Goal: Task Accomplishment & Management: Manage account settings

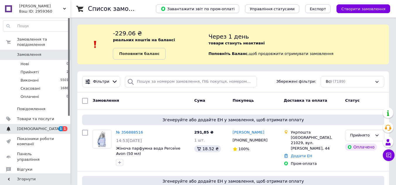
click at [37, 128] on link "[DEMOGRAPHIC_DATA] 1 1" at bounding box center [36, 129] width 72 height 10
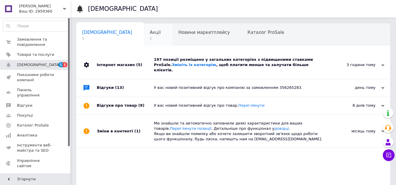
click at [144, 41] on div "Акції 1" at bounding box center [158, 35] width 29 height 22
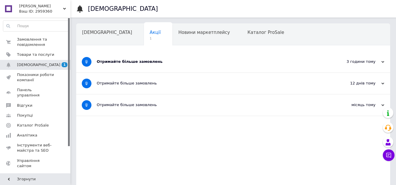
click at [124, 62] on div "Отримайте більше замовлень" at bounding box center [211, 61] width 229 height 5
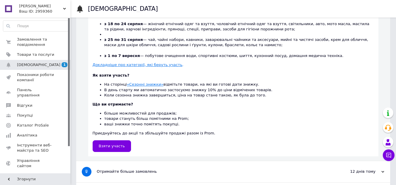
scroll to position [186, 0]
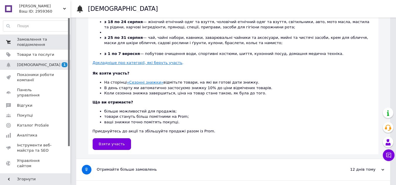
click at [32, 39] on span "Замовлення та повідомлення" at bounding box center [35, 42] width 37 height 11
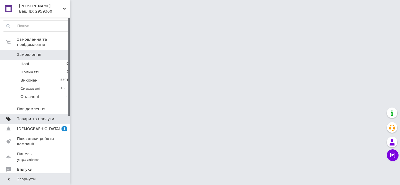
click at [34, 117] on span "Товари та послуги" at bounding box center [35, 119] width 37 height 5
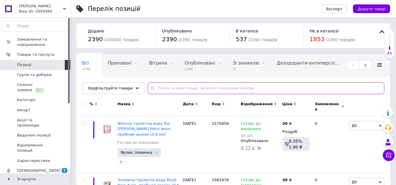
click at [212, 85] on input "text" at bounding box center [266, 89] width 236 height 12
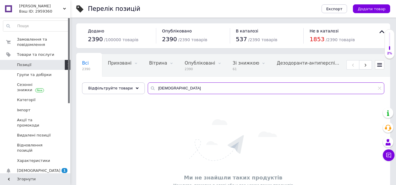
type input "і"
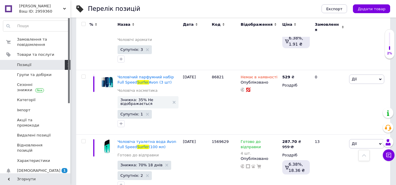
scroll to position [311, 0]
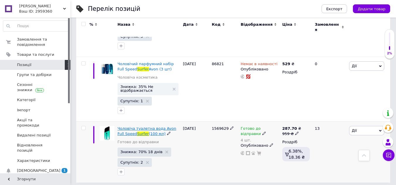
type input "surfer"
click at [147, 127] on span "Чоловіча туалетна вода Avon Full Speed" at bounding box center [146, 132] width 59 height 10
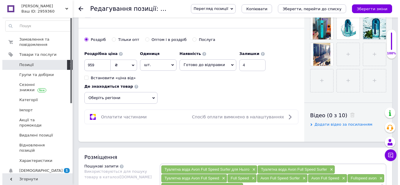
scroll to position [152, 0]
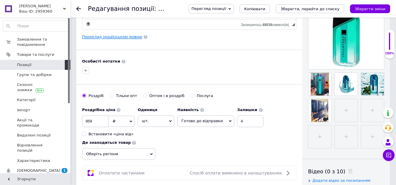
click at [115, 37] on link "Переклад українською мовою" at bounding box center [112, 37] width 60 height 5
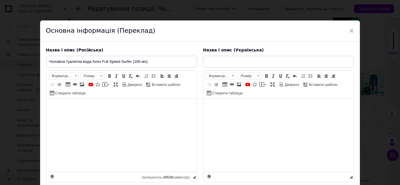
type input "Чоловіча туалетна вода Avon Full Speed Surfer (100 мл)"
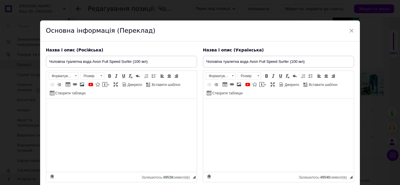
click at [115, 37] on div "Основна інформація (Переклад)" at bounding box center [200, 31] width 320 height 21
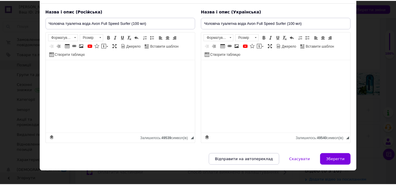
scroll to position [40, 0]
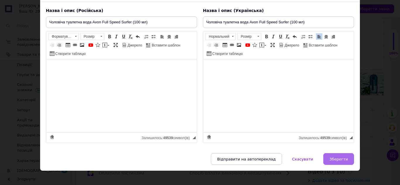
click at [335, 160] on span "Зберегти" at bounding box center [339, 159] width 18 height 4
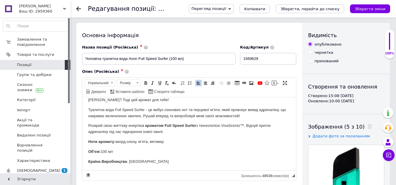
scroll to position [0, 0]
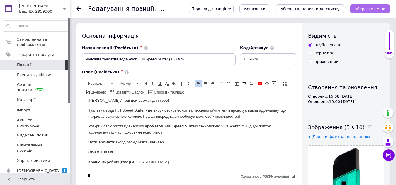
click at [379, 9] on icon "Зберегти зміни" at bounding box center [369, 9] width 31 height 4
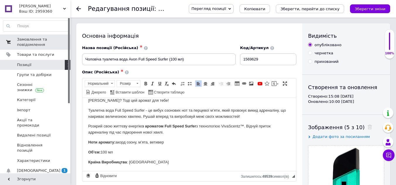
click at [33, 42] on span "Замовлення та повідомлення" at bounding box center [35, 42] width 37 height 11
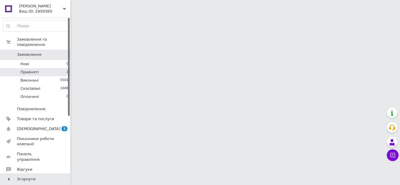
click at [34, 71] on li "Прийняті 2" at bounding box center [36, 72] width 72 height 8
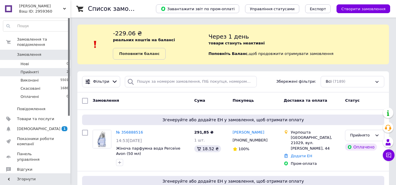
click at [46, 68] on li "Прийняті 2" at bounding box center [36, 72] width 72 height 8
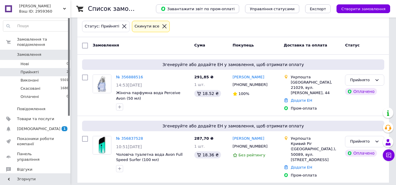
scroll to position [81, 0]
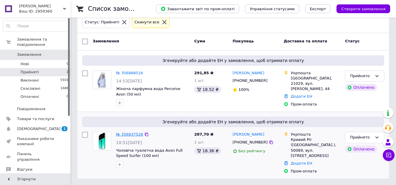
click at [127, 134] on link "№ 356837528" at bounding box center [129, 134] width 27 height 4
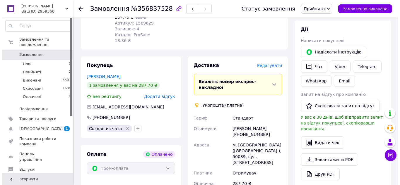
scroll to position [104, 0]
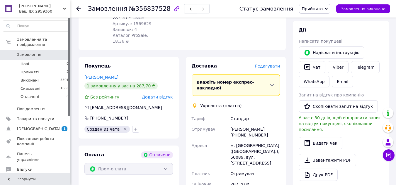
click at [271, 64] on span "Редагувати" at bounding box center [267, 66] width 25 height 5
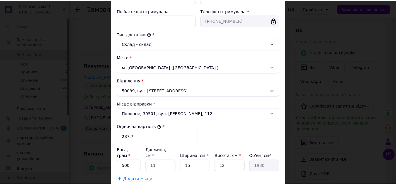
scroll to position [154, 0]
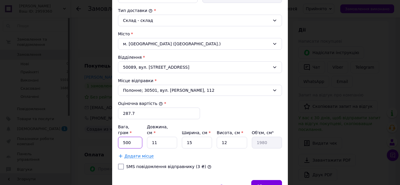
click at [139, 137] on input "500" at bounding box center [130, 143] width 24 height 12
type input "5"
type input "376"
click at [273, 184] on div "Зберегти" at bounding box center [266, 186] width 31 height 12
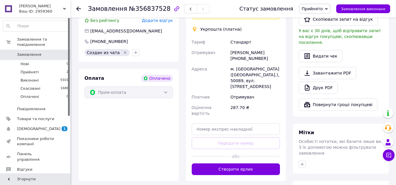
scroll to position [181, 0]
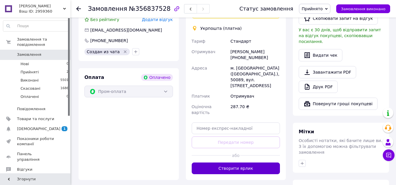
click at [239, 163] on button "Створити ярлик" at bounding box center [236, 169] width 88 height 12
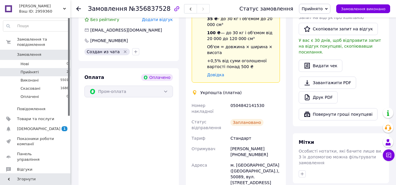
click at [35, 70] on span "Прийняті" at bounding box center [30, 72] width 18 height 5
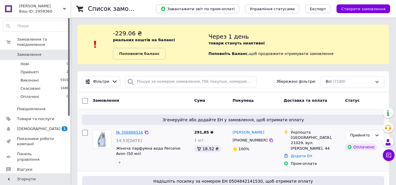
click at [128, 133] on link "№ 356888516" at bounding box center [129, 132] width 27 height 4
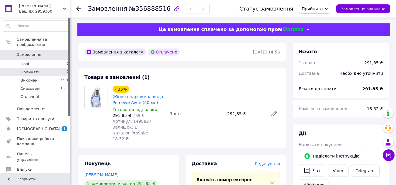
click at [20, 68] on li "Прийняті 2" at bounding box center [36, 72] width 72 height 8
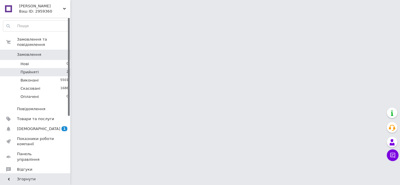
click at [29, 70] on span "Прийняті" at bounding box center [30, 72] width 18 height 5
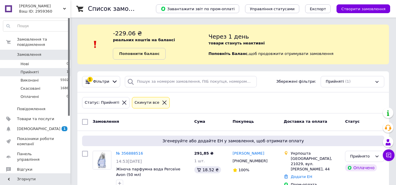
scroll to position [13, 0]
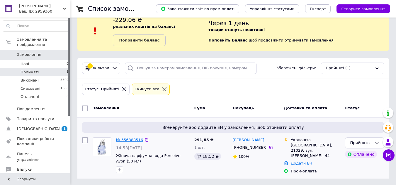
click at [127, 141] on link "№ 356888516" at bounding box center [129, 140] width 27 height 4
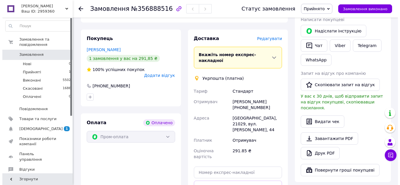
scroll to position [128, 0]
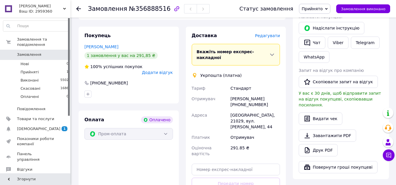
click at [274, 33] on span "Редагувати" at bounding box center [267, 35] width 25 height 5
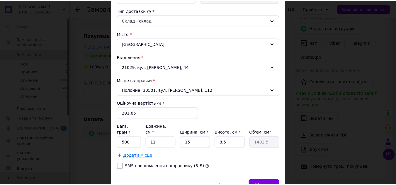
scroll to position [160, 0]
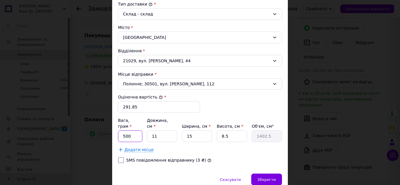
click at [139, 133] on input "500" at bounding box center [130, 137] width 24 height 12
type input "240"
click at [278, 174] on div "Зберегти" at bounding box center [266, 180] width 31 height 12
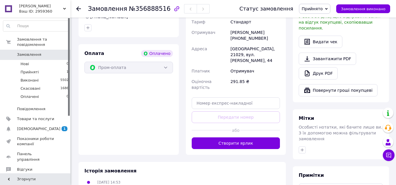
scroll to position [199, 0]
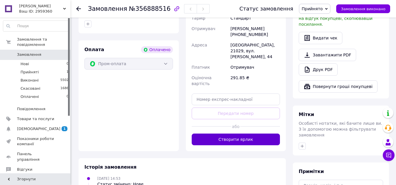
click at [243, 134] on button "Створити ярлик" at bounding box center [236, 140] width 88 height 12
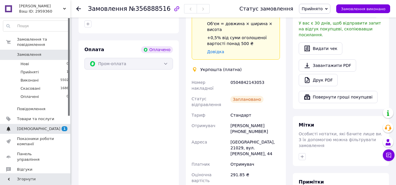
click at [35, 127] on span "[DEMOGRAPHIC_DATA]" at bounding box center [38, 129] width 43 height 5
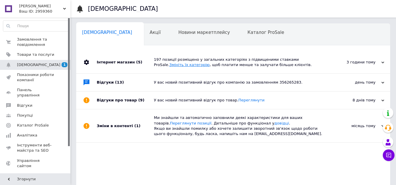
click at [210, 63] on link "Змініть їх категорію" at bounding box center [189, 65] width 40 height 4
